Goal: Information Seeking & Learning: Learn about a topic

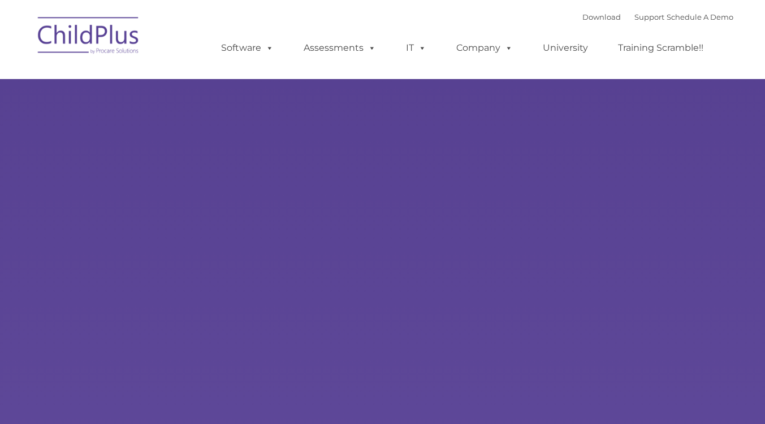
select select "MEDIUM"
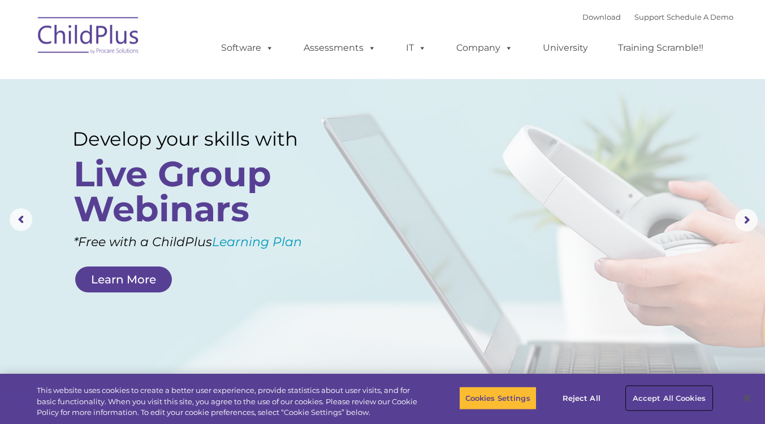
click at [652, 397] on button "Accept All Cookies" at bounding box center [668, 399] width 85 height 24
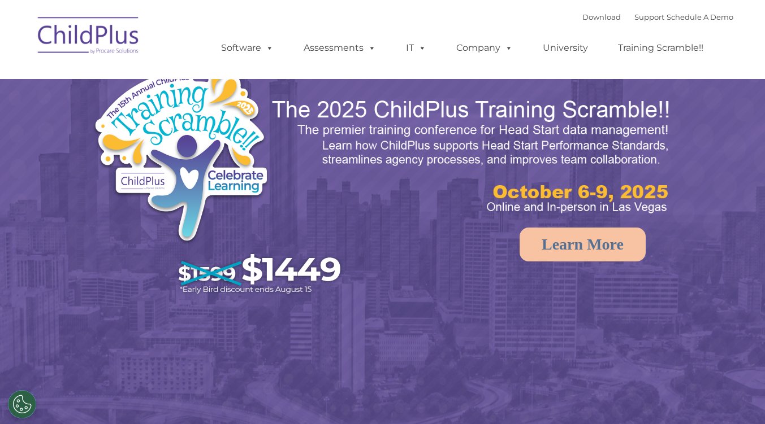
select select "MEDIUM"
